Goal: Information Seeking & Learning: Learn about a topic

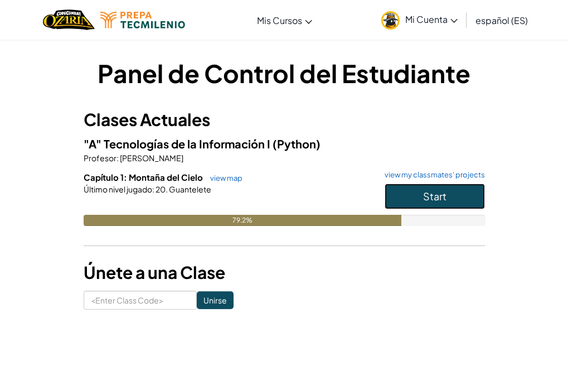
click at [444, 195] on span "Start" at bounding box center [434, 195] width 23 height 13
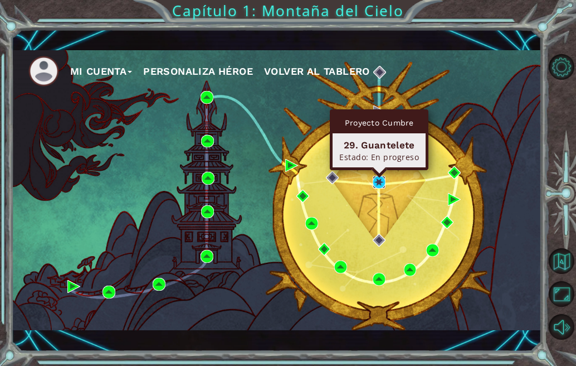
click at [382, 182] on img at bounding box center [379, 182] width 13 height 13
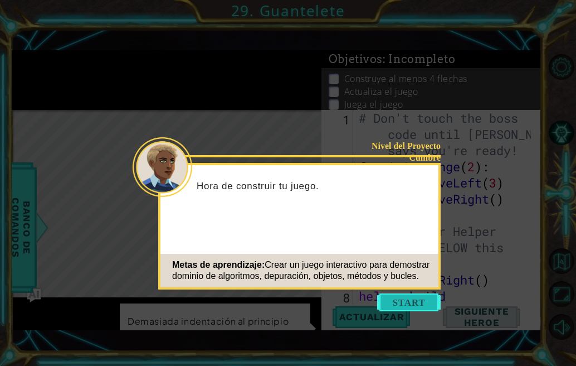
click at [407, 301] on button "Start" at bounding box center [409, 302] width 64 height 18
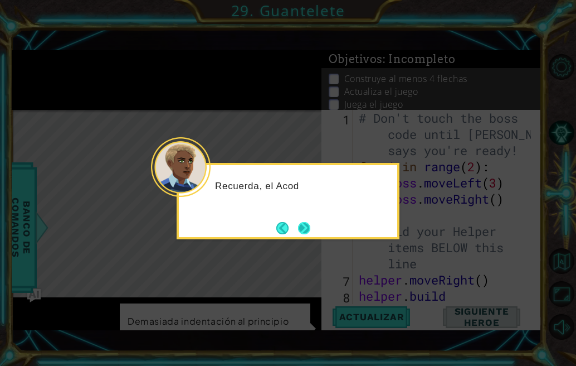
click at [304, 225] on button "Next" at bounding box center [304, 228] width 12 height 12
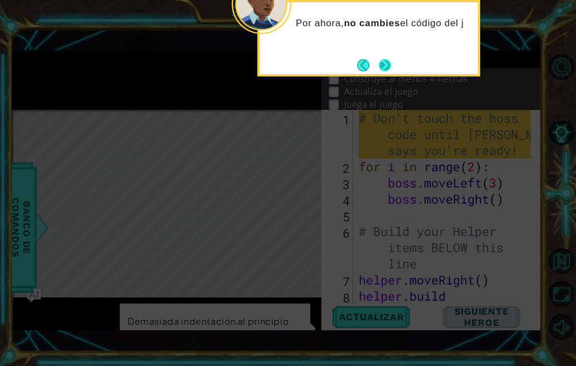
click at [388, 71] on button "Next" at bounding box center [385, 65] width 13 height 13
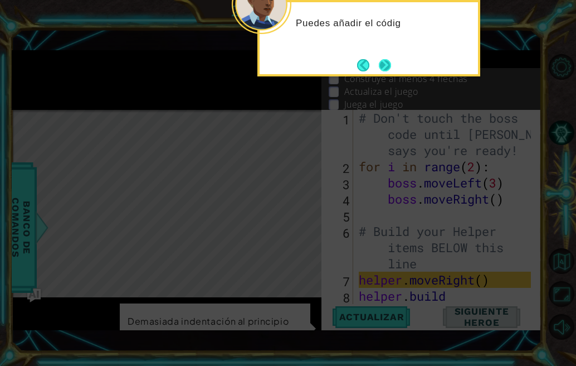
click at [392, 62] on button "Next" at bounding box center [385, 65] width 13 height 13
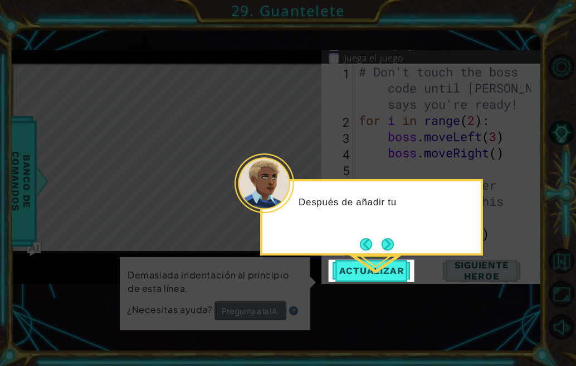
click at [387, 246] on button "Next" at bounding box center [387, 243] width 13 height 13
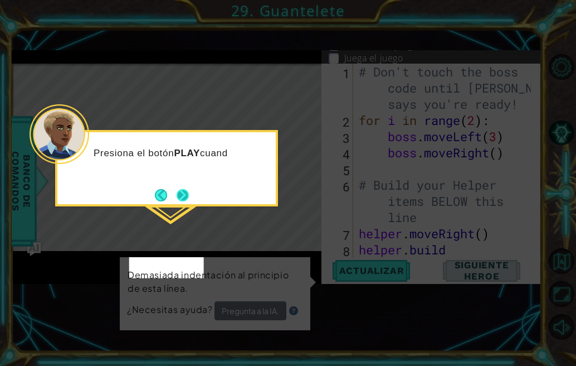
click at [185, 199] on button "Next" at bounding box center [182, 194] width 13 height 13
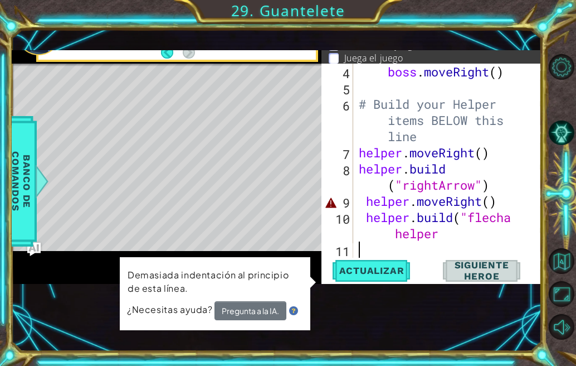
scroll to position [81, 0]
click at [466, 275] on span "Siguiente Heroe" at bounding box center [482, 270] width 114 height 22
click at [398, 270] on span "Actualizar" at bounding box center [371, 270] width 87 height 11
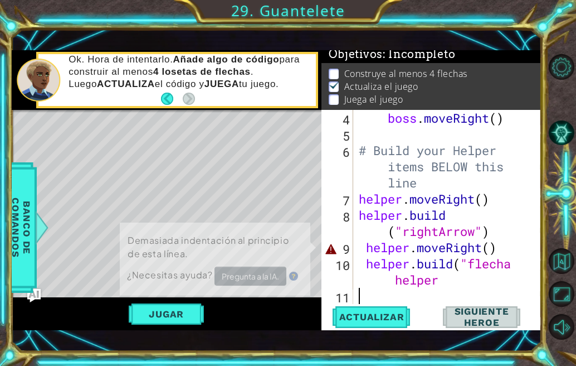
scroll to position [11, 0]
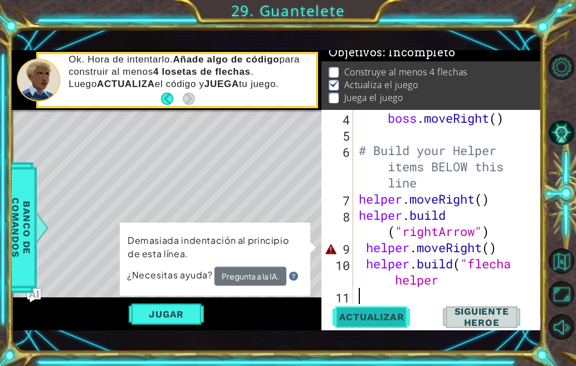
click at [369, 319] on span "Actualizar" at bounding box center [371, 316] width 87 height 11
click at [394, 312] on span "Actualizar" at bounding box center [371, 316] width 87 height 11
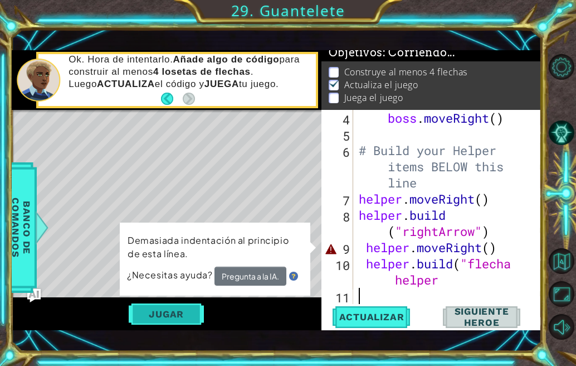
click at [186, 307] on button "Jugar" at bounding box center [166, 313] width 75 height 21
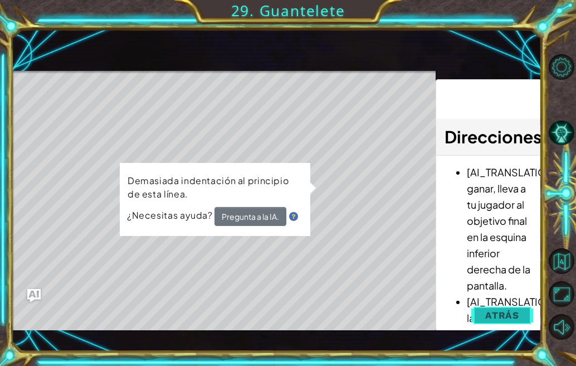
click at [513, 325] on button "Atrás" at bounding box center [502, 315] width 62 height 22
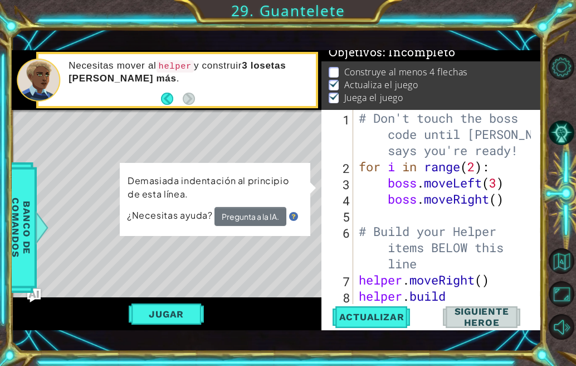
scroll to position [81, 0]
